Goal: Information Seeking & Learning: Understand process/instructions

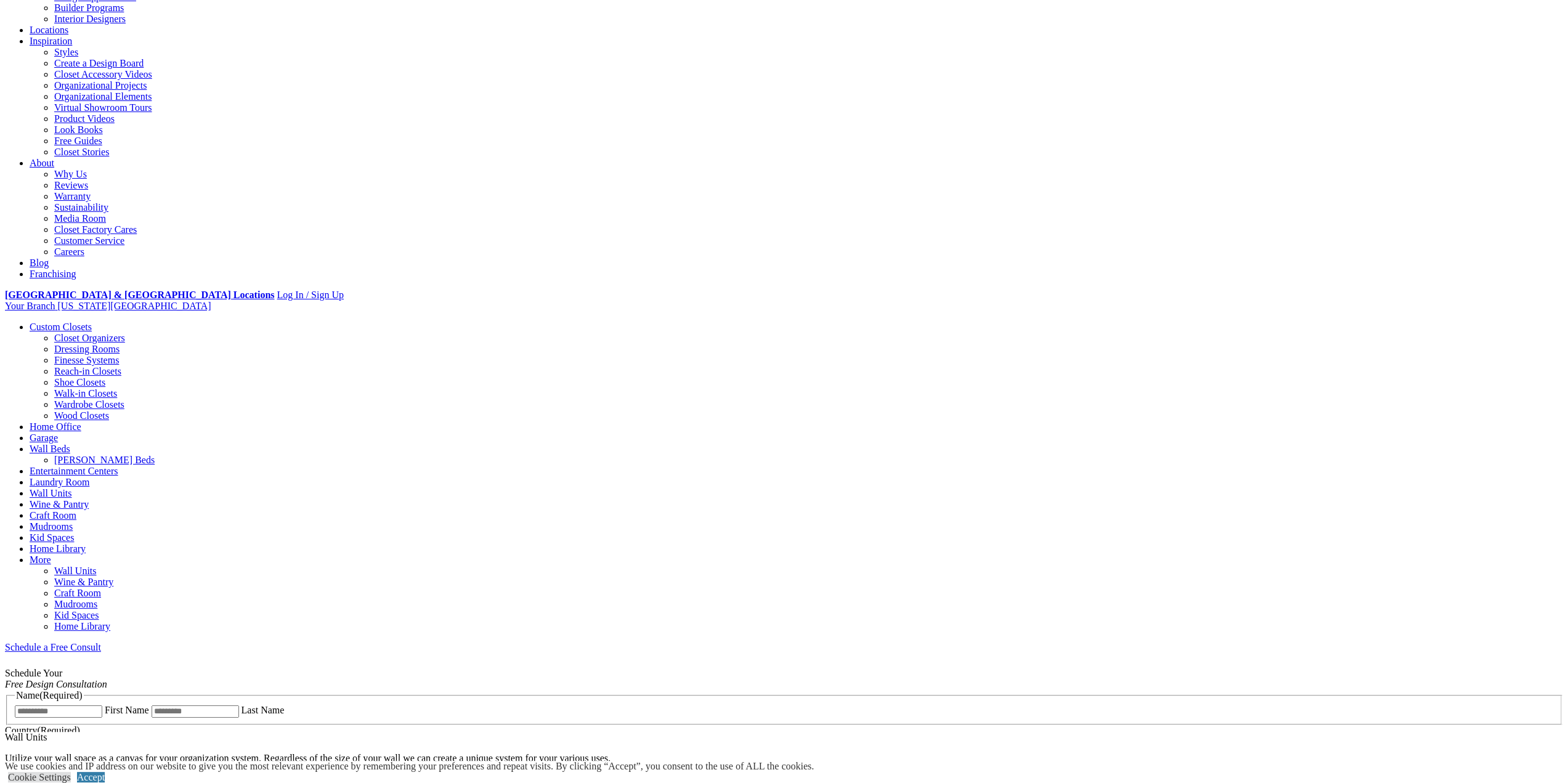
scroll to position [246, 0]
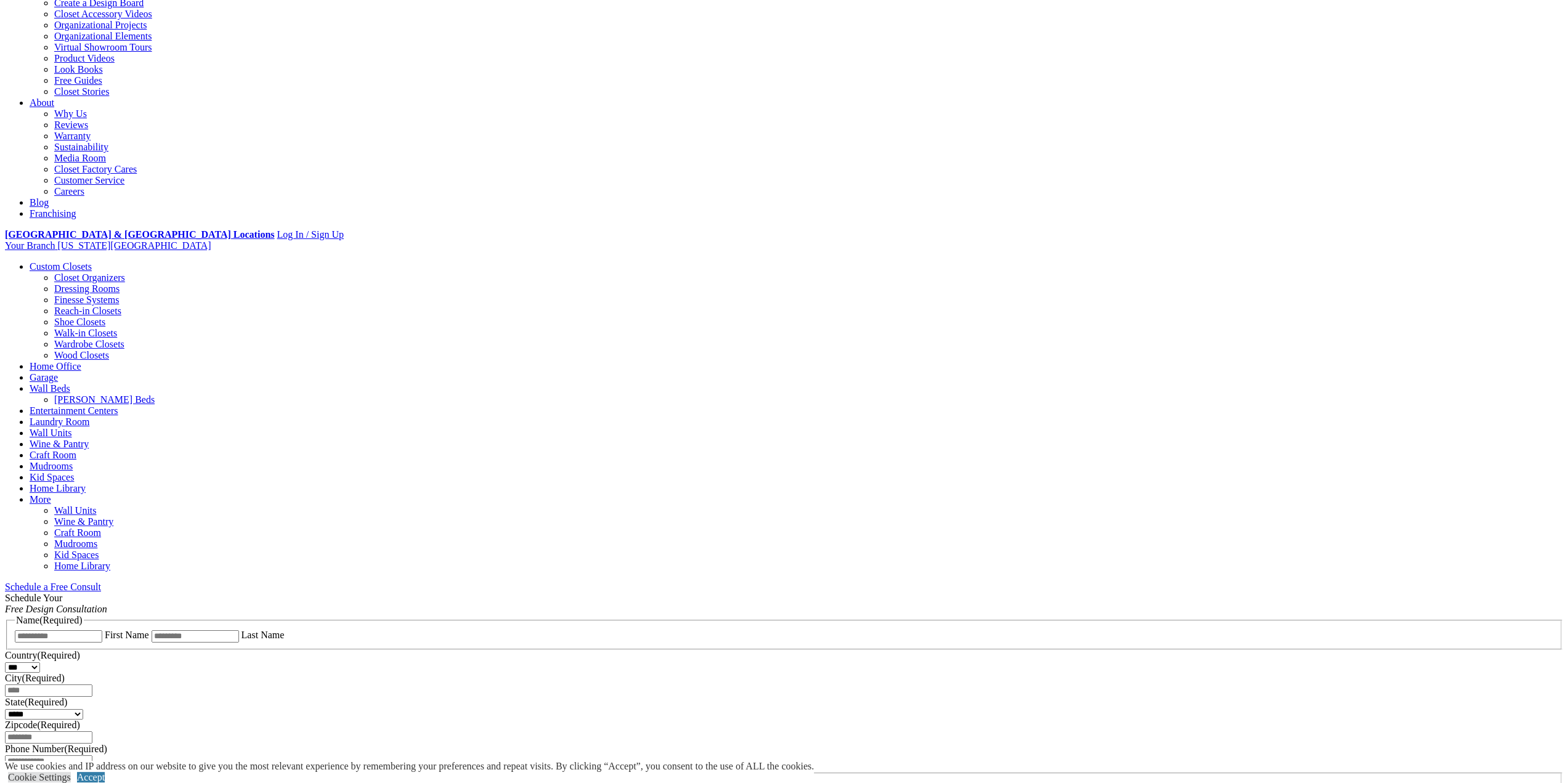
click at [101, 582] on span "Schedule a Free Consult (opens a dropdown menu)" at bounding box center [101, 587] width 0 height 11
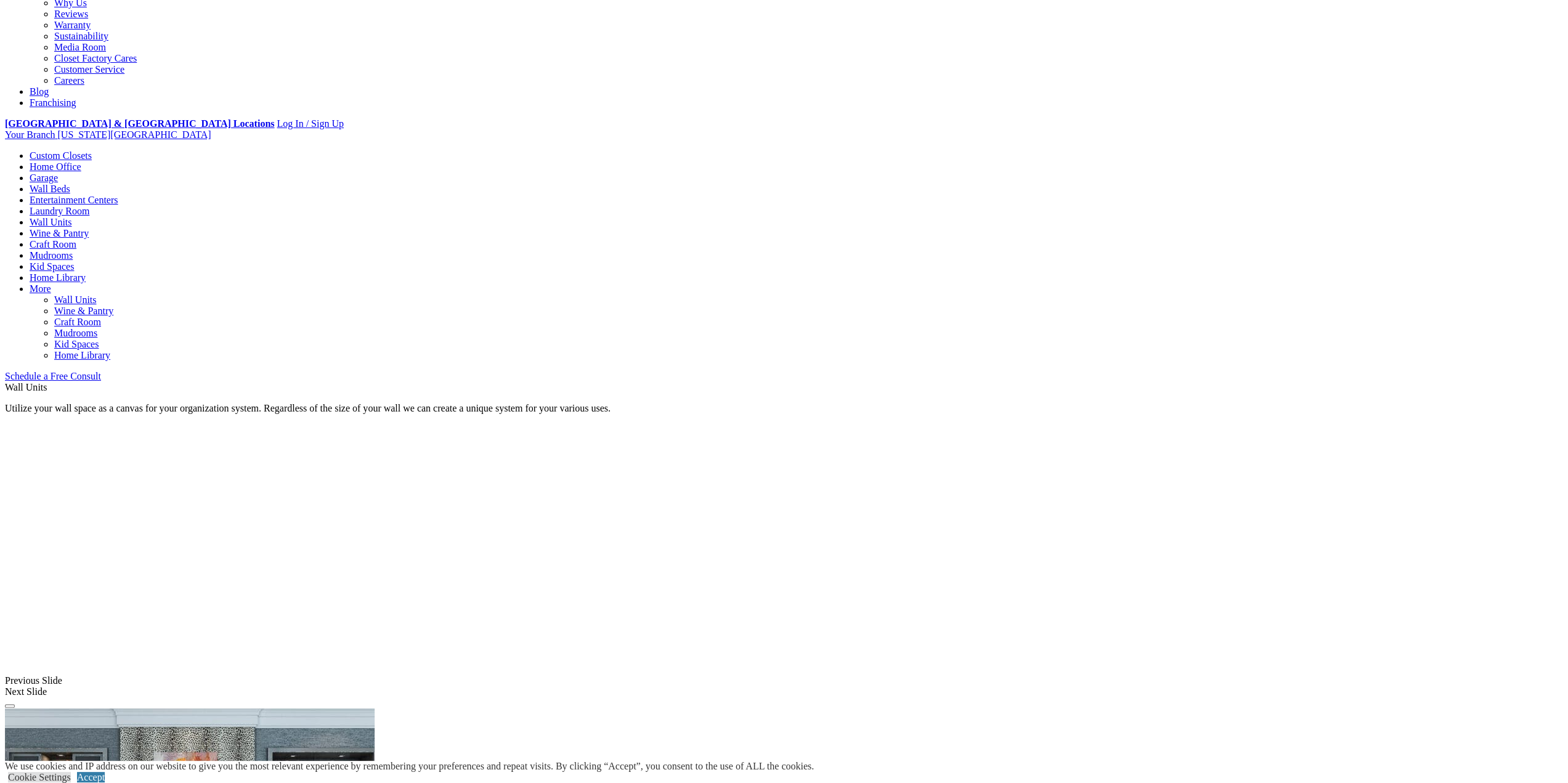
click at [85, 272] on link "Home Library" at bounding box center [58, 277] width 57 height 11
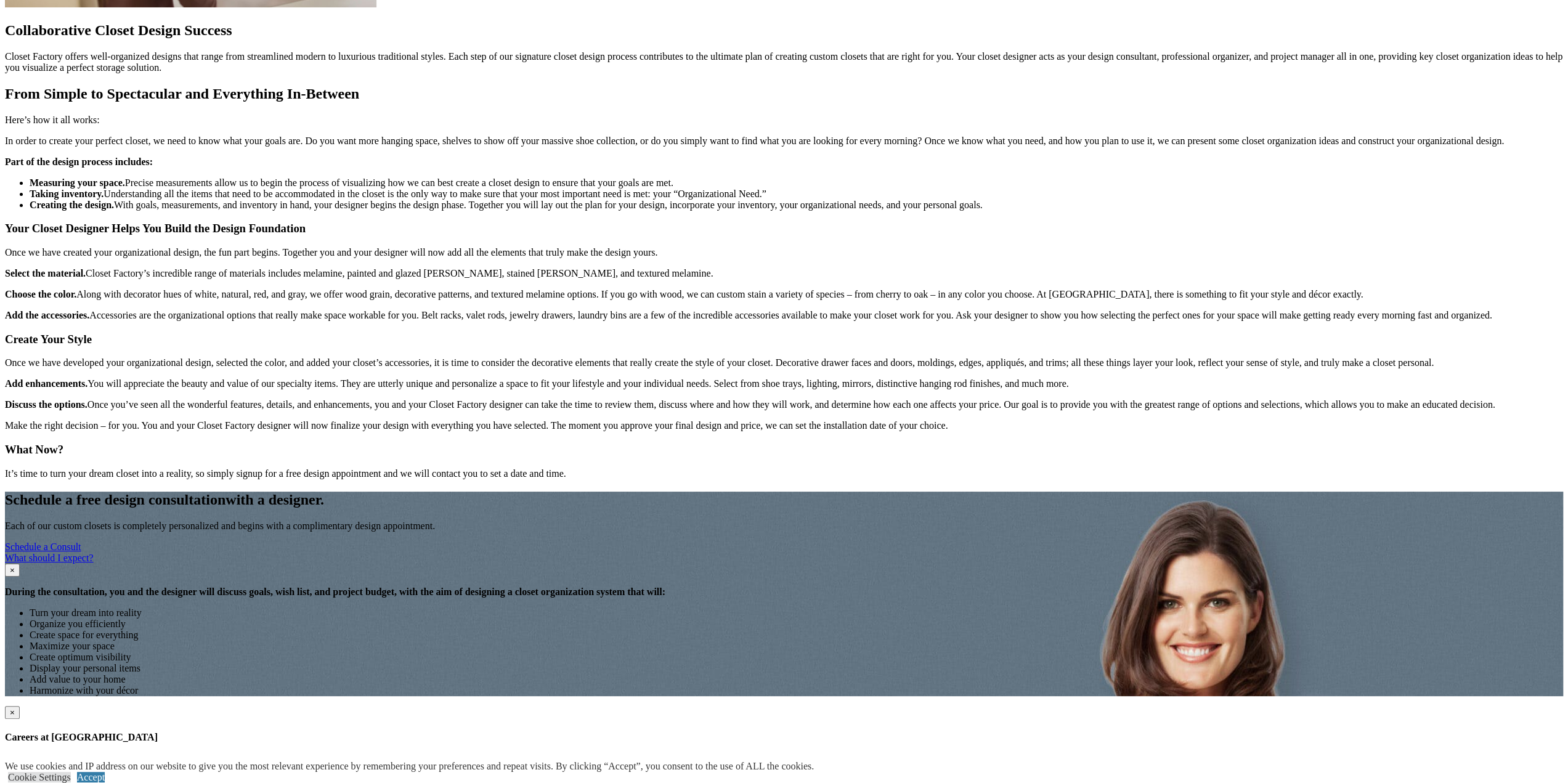
scroll to position [1294, 0]
